Goal: Book appointment/travel/reservation

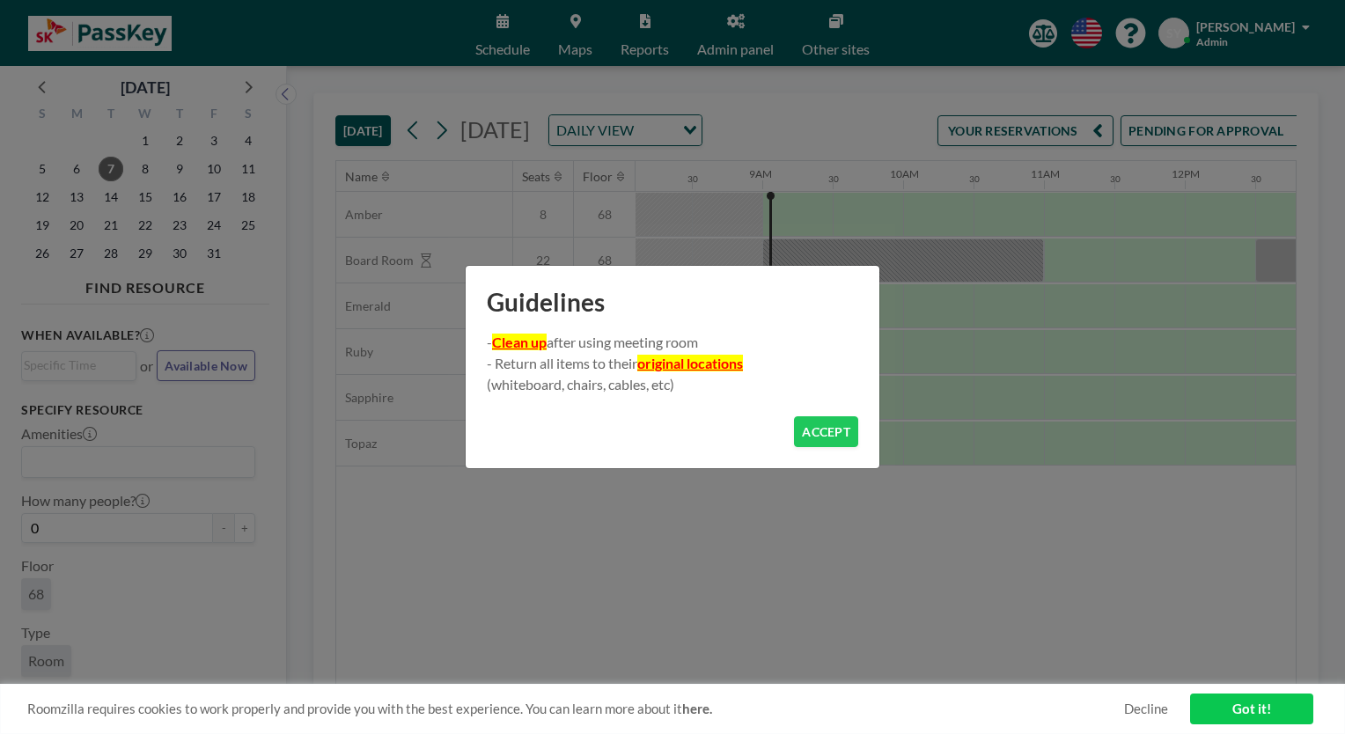
scroll to position [0, 1197]
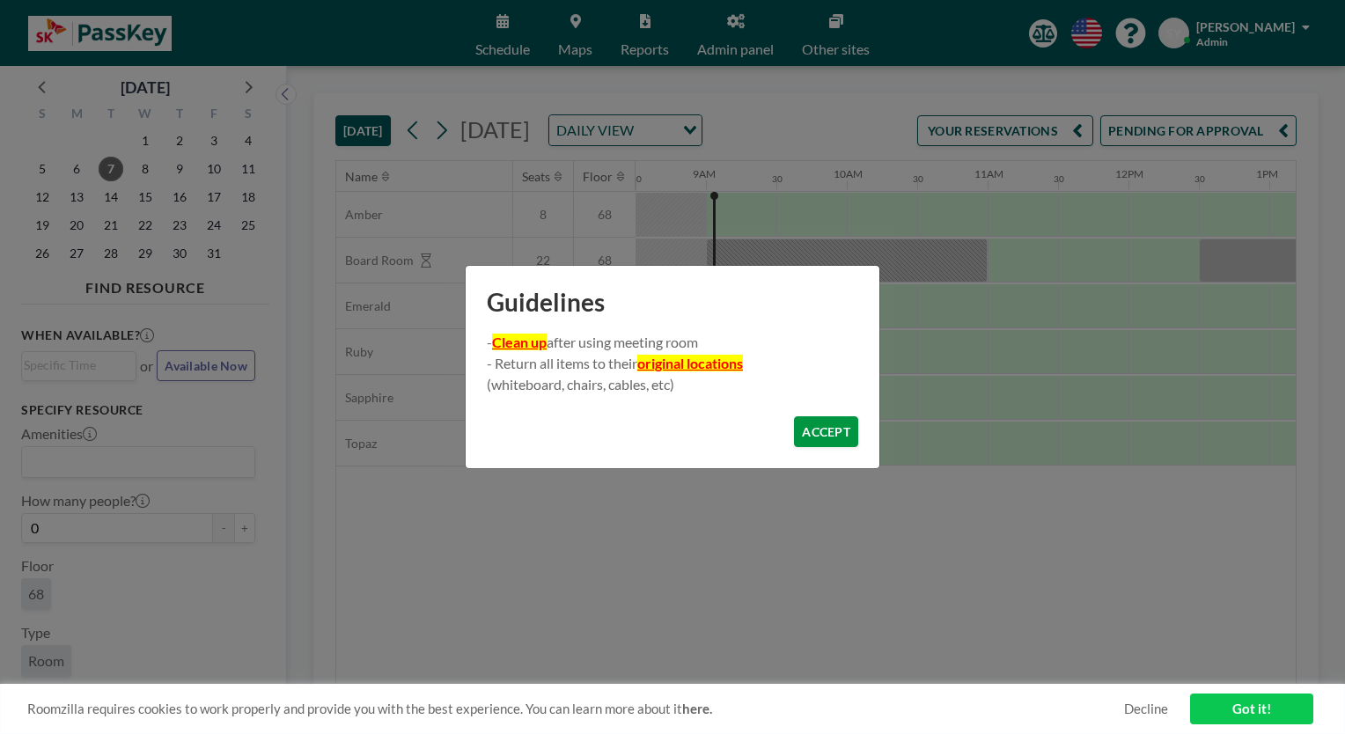
click at [821, 432] on button "ACCEPT" at bounding box center [826, 431] width 64 height 31
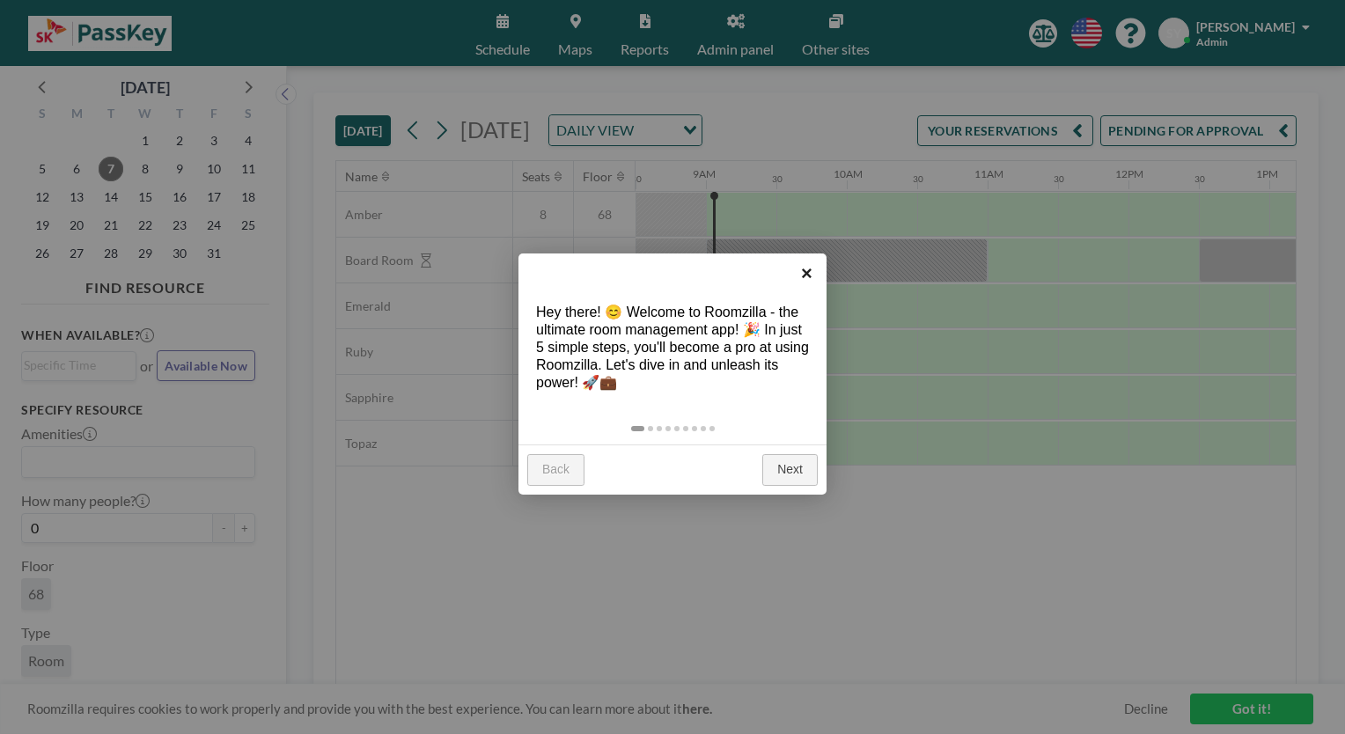
click at [810, 271] on link "×" at bounding box center [807, 273] width 40 height 40
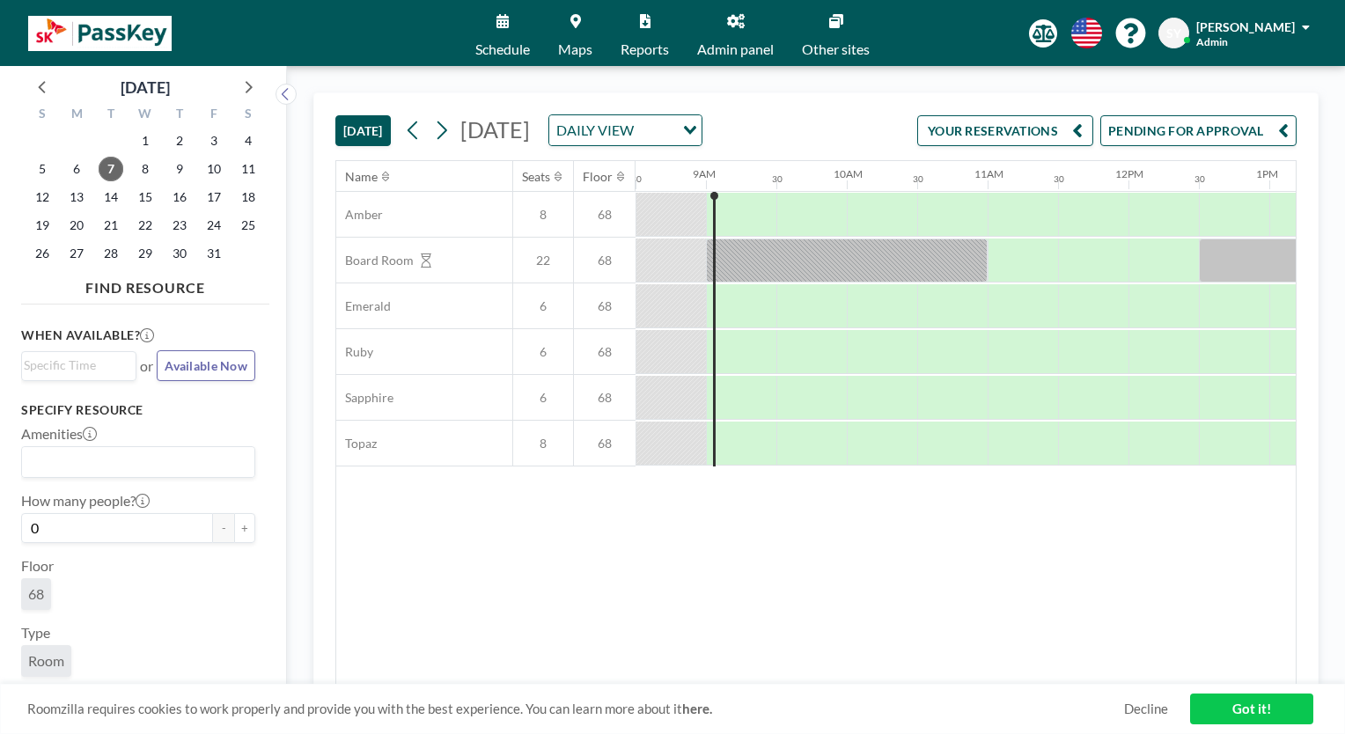
click at [575, 31] on link "Maps" at bounding box center [575, 33] width 62 height 66
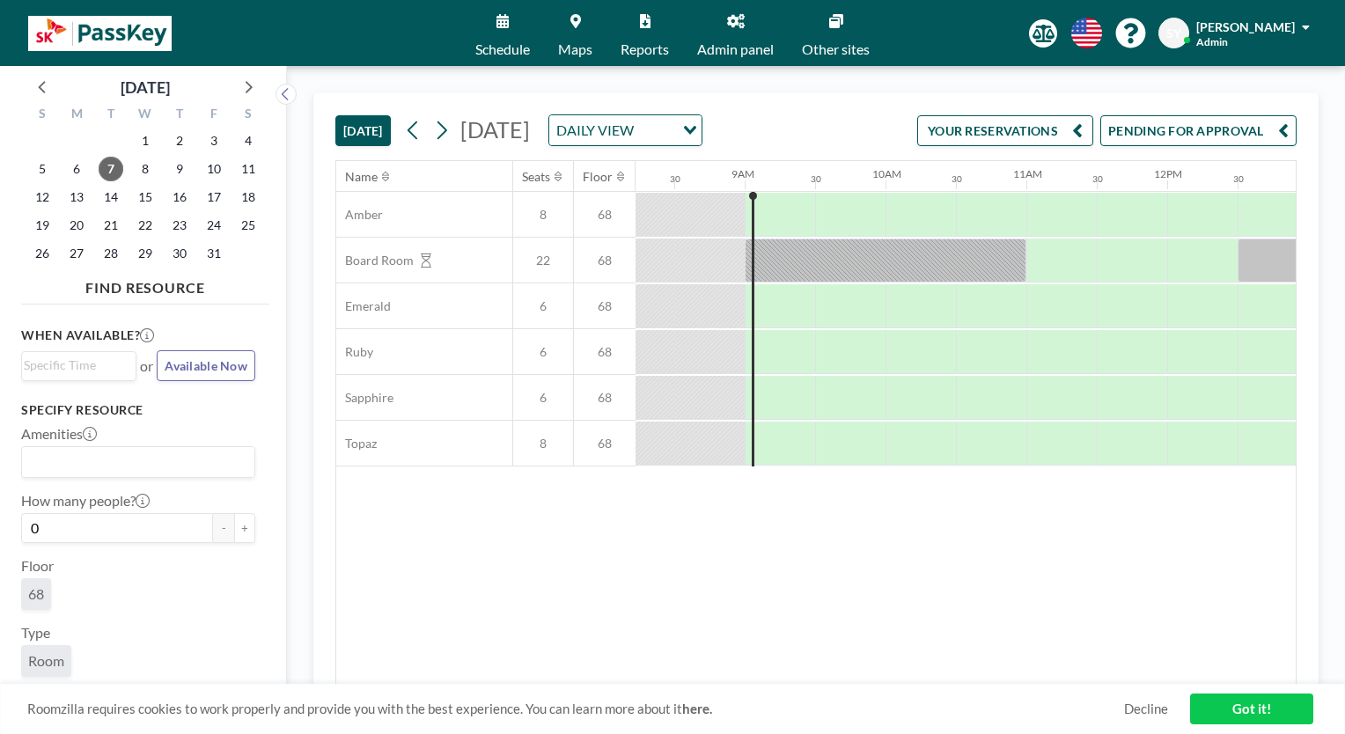
scroll to position [0, 1197]
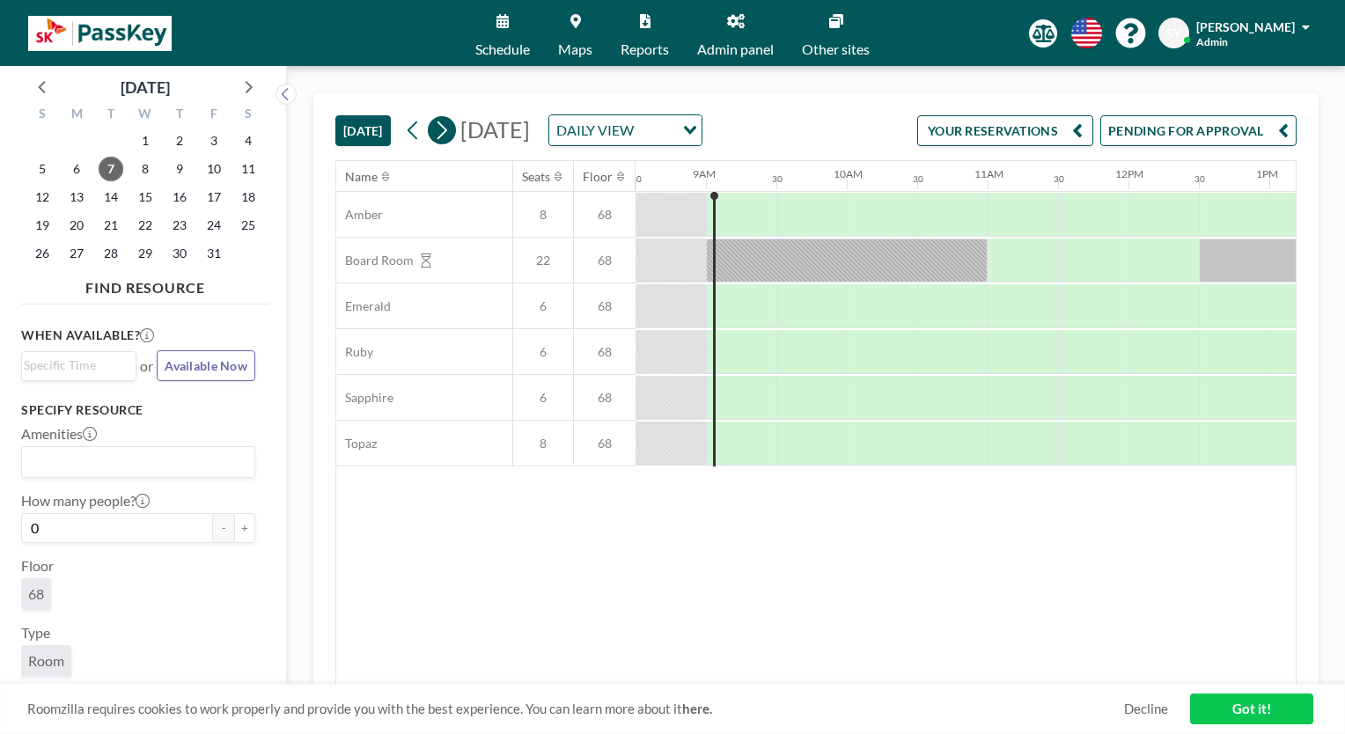
click at [447, 130] on icon at bounding box center [441, 130] width 17 height 26
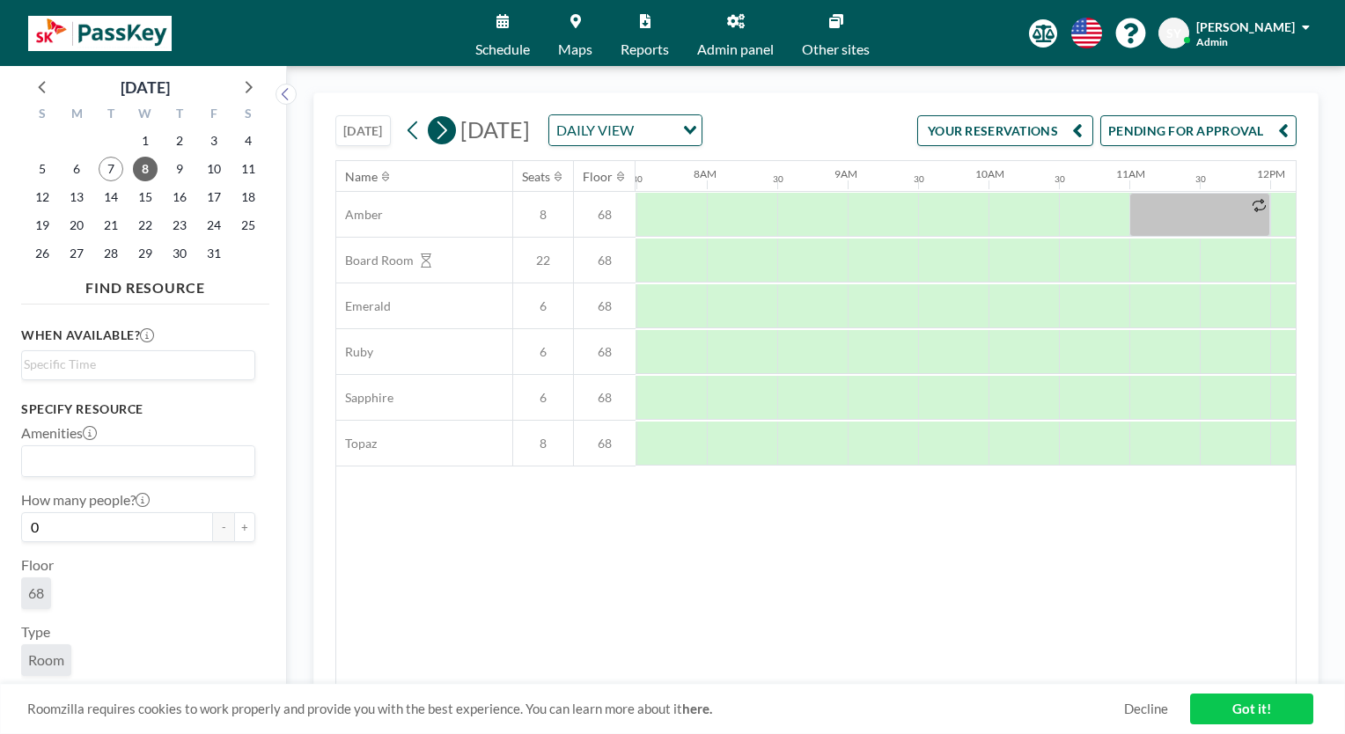
scroll to position [0, 1056]
click at [935, 327] on div at bounding box center [952, 306] width 70 height 44
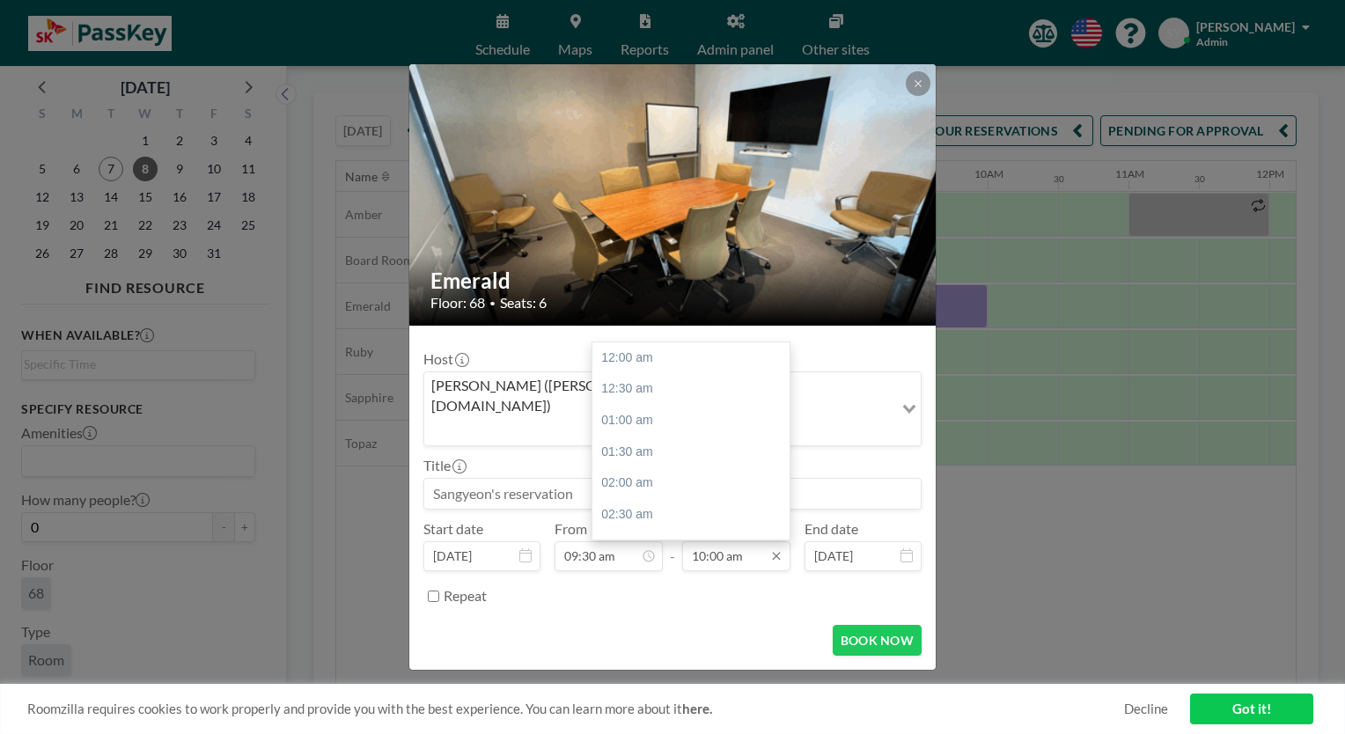
scroll to position [627, 0]
click at [658, 467] on div "12:00 pm" at bounding box center [695, 483] width 206 height 32
type input "12:00 pm"
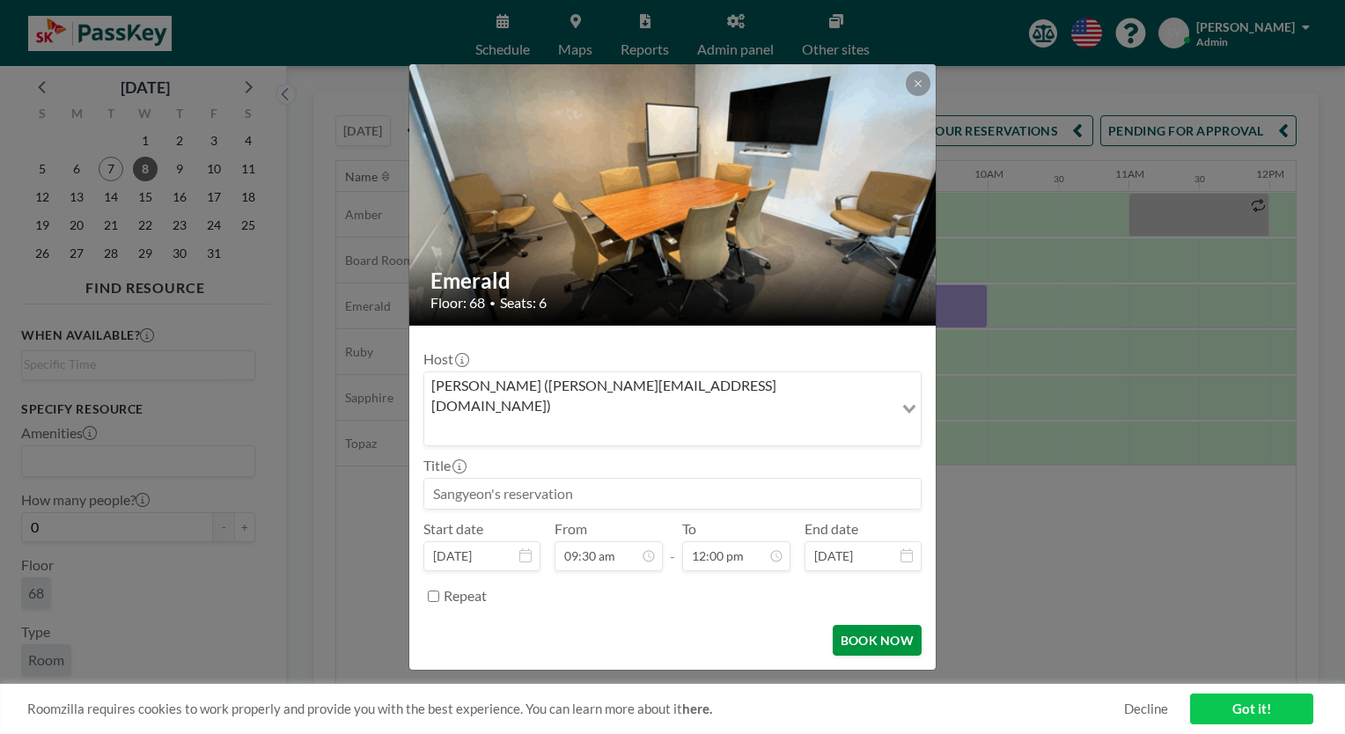
click at [864, 625] on button "BOOK NOW" at bounding box center [876, 640] width 89 height 31
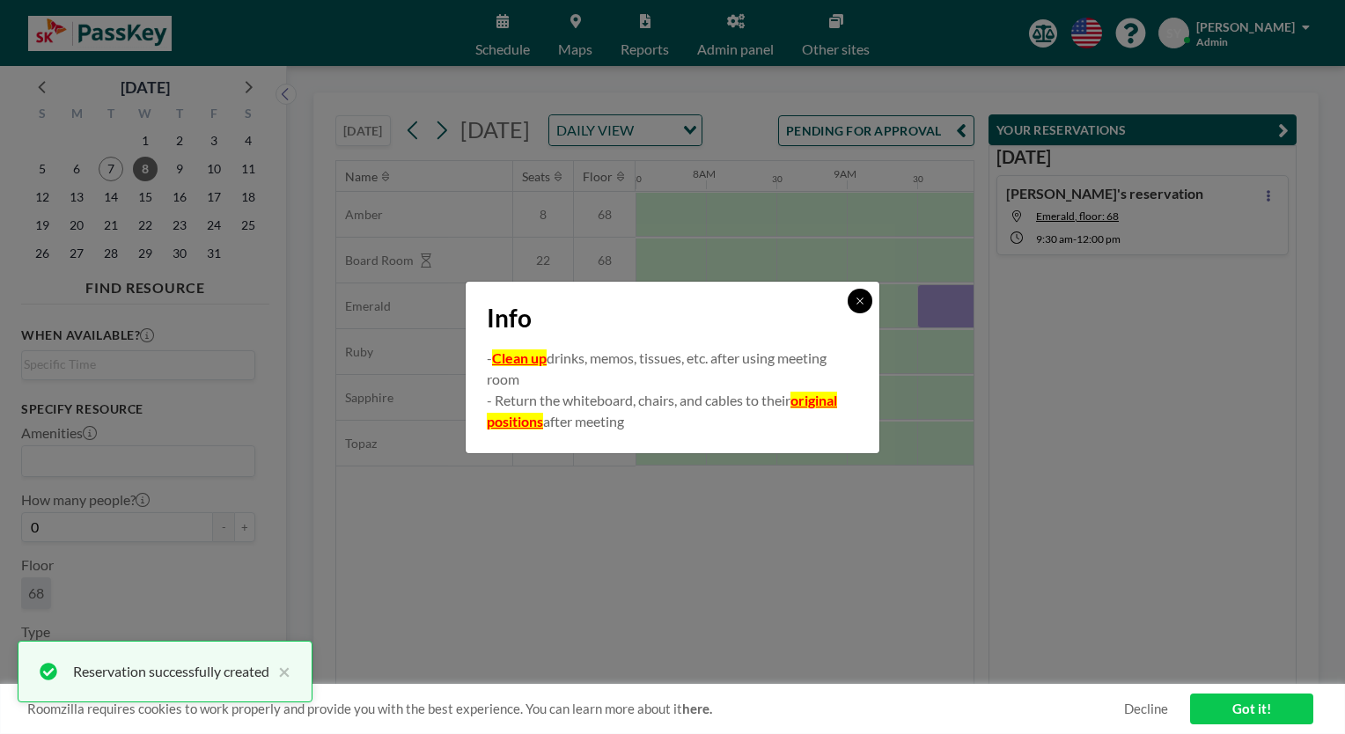
click at [859, 294] on button at bounding box center [859, 301] width 25 height 25
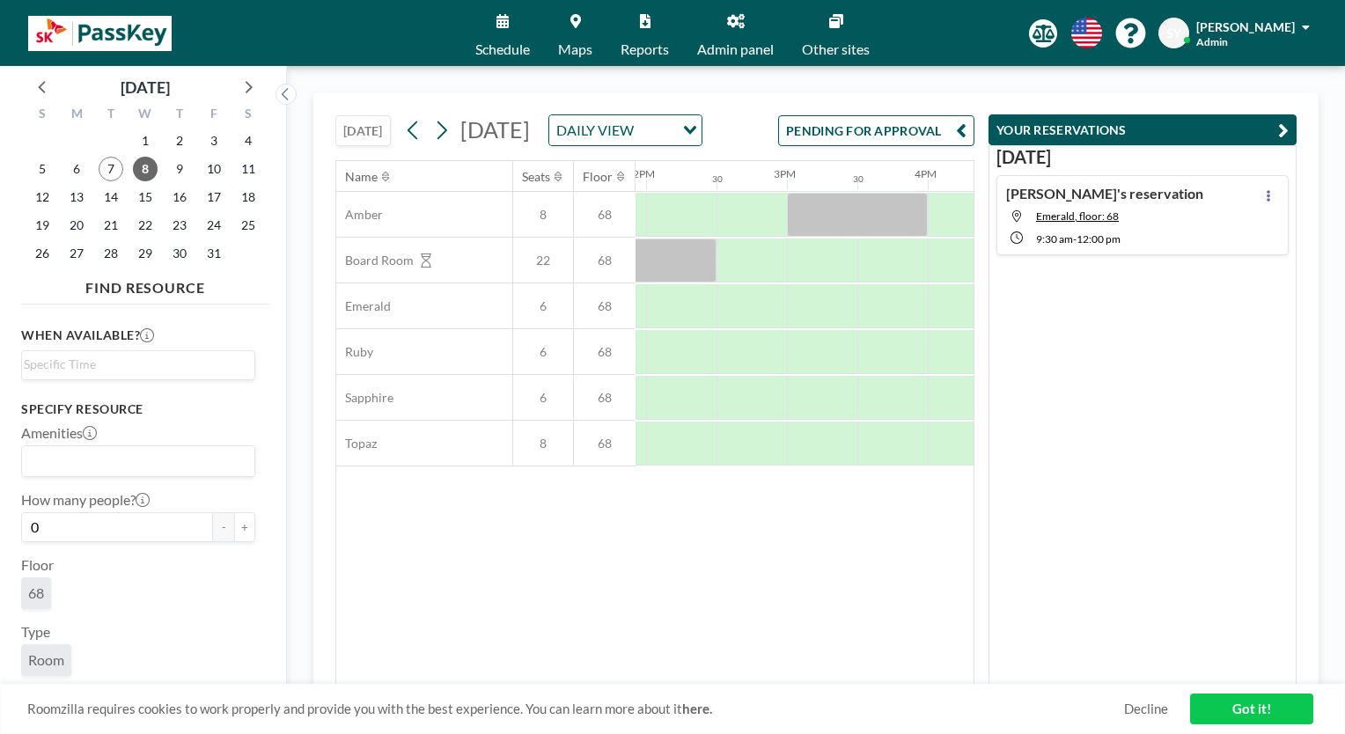
scroll to position [0, 1953]
click at [443, 140] on icon at bounding box center [442, 130] width 10 height 18
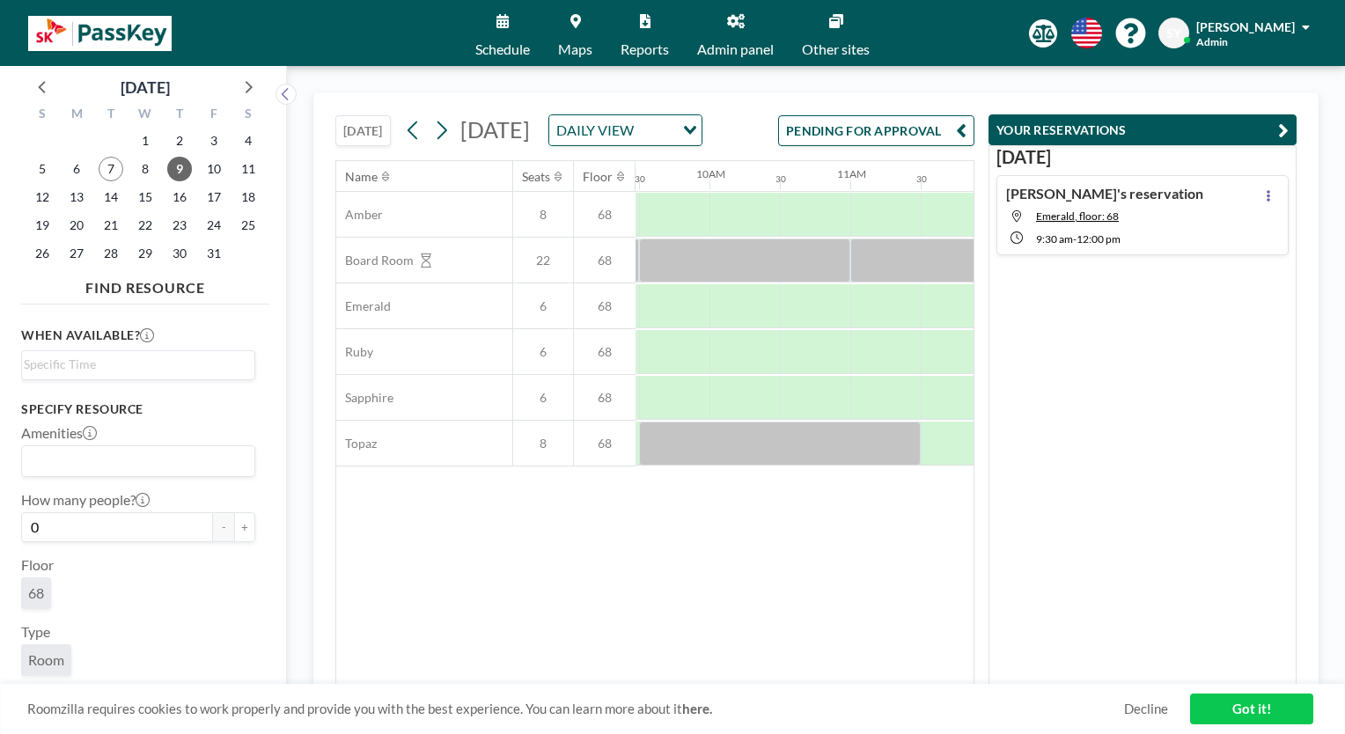
scroll to position [0, 1326]
click at [576, 33] on link "Maps" at bounding box center [575, 33] width 62 height 66
